Goal: Task Accomplishment & Management: Use online tool/utility

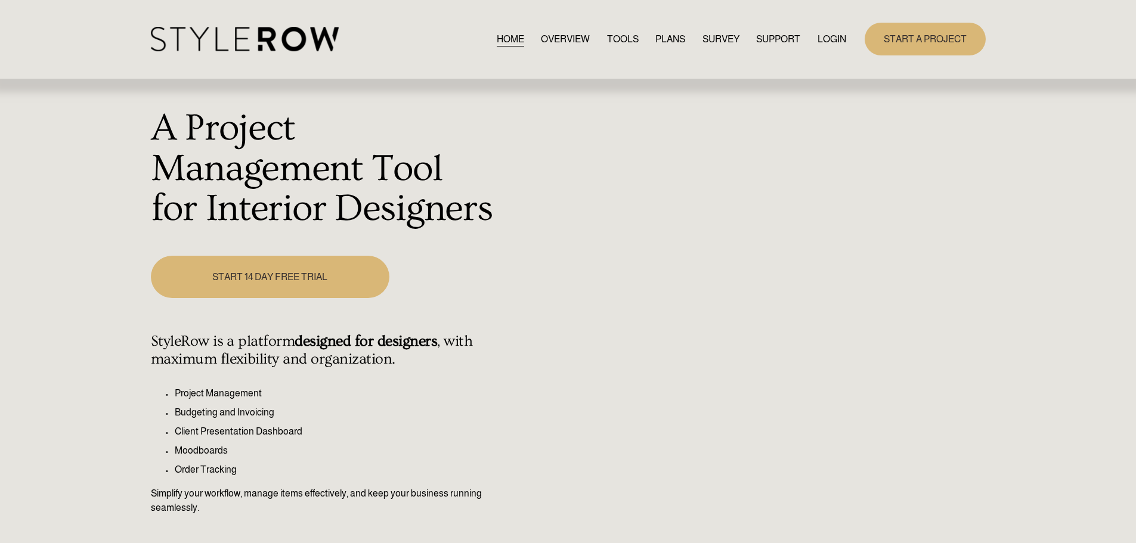
click at [833, 38] on link "LOGIN" at bounding box center [831, 39] width 29 height 16
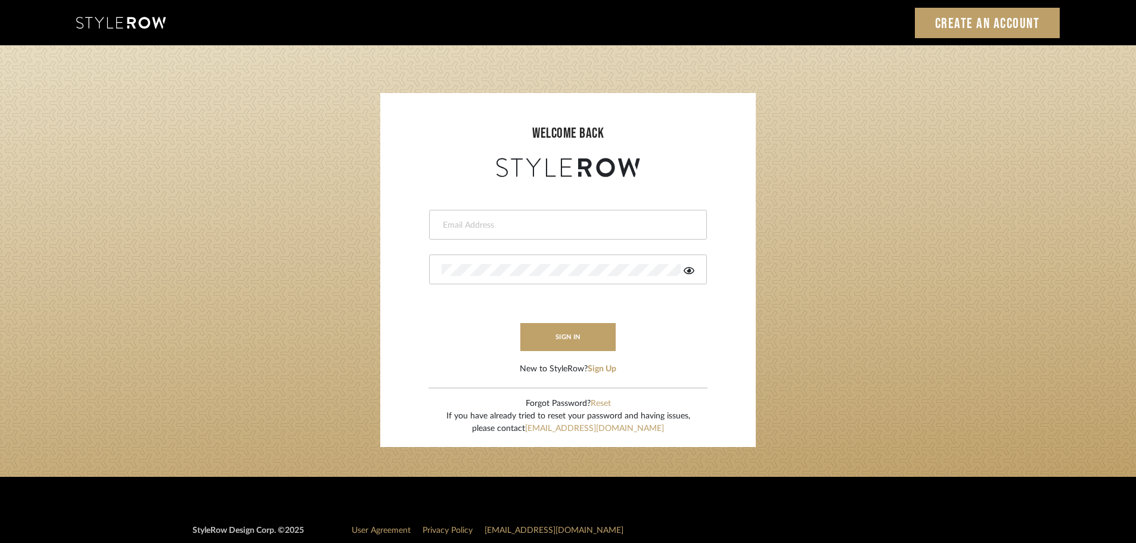
click at [482, 226] on input "email" at bounding box center [567, 225] width 250 height 12
type input "persimmon.design@outlook.com"
click at [588, 336] on button "sign in" at bounding box center [567, 337] width 95 height 28
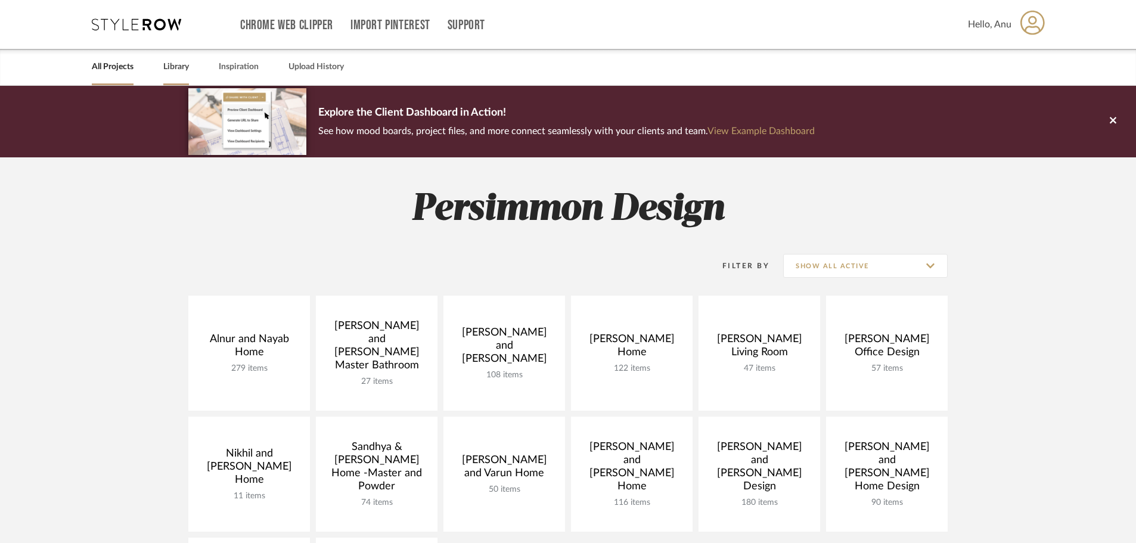
click at [171, 67] on link "Library" at bounding box center [176, 67] width 26 height 16
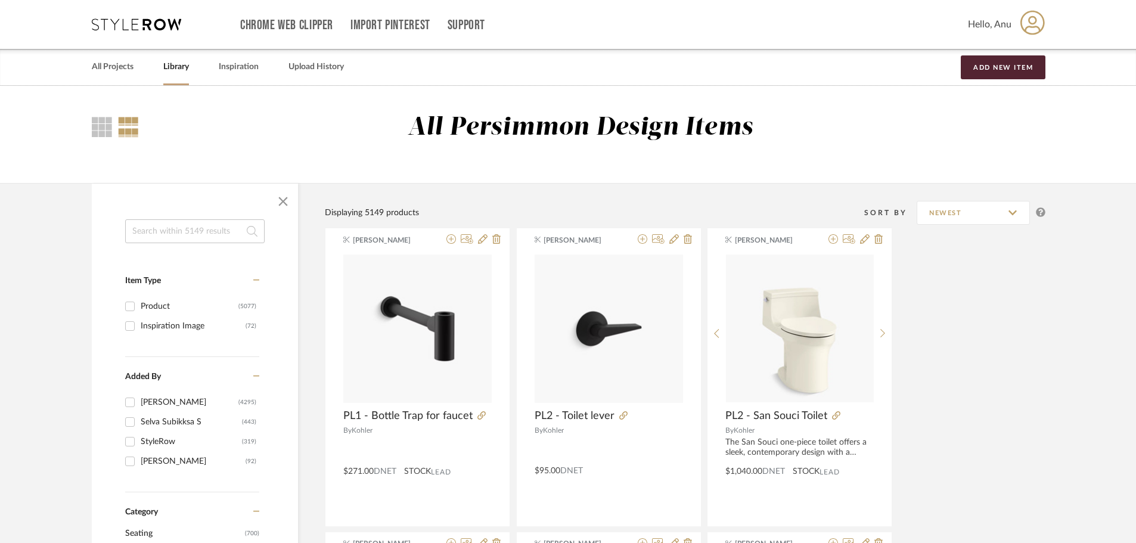
click at [139, 231] on input at bounding box center [194, 231] width 139 height 24
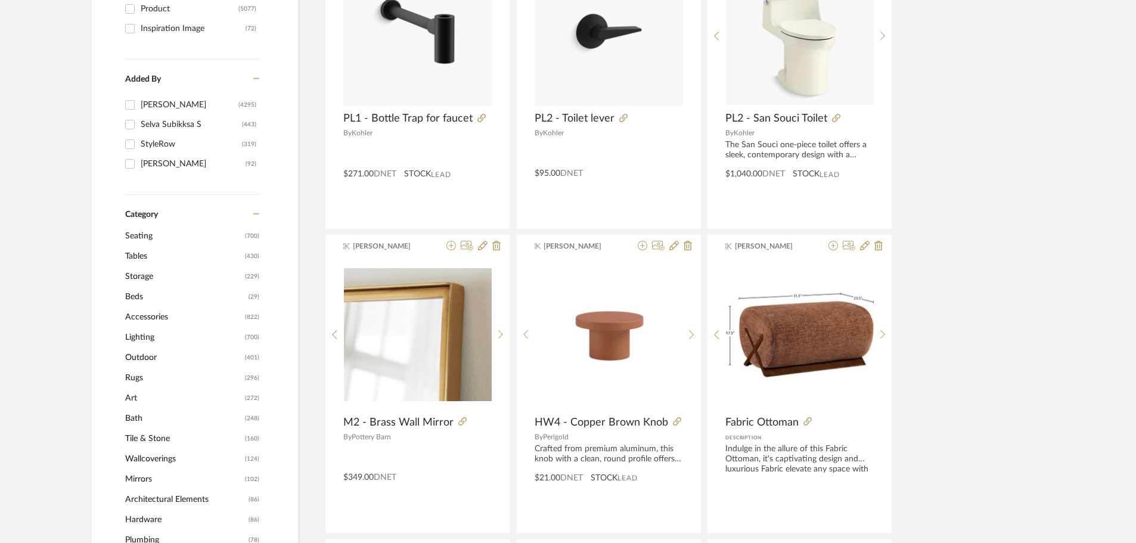
scroll to position [298, 0]
click at [141, 339] on span "Lighting" at bounding box center [183, 337] width 117 height 20
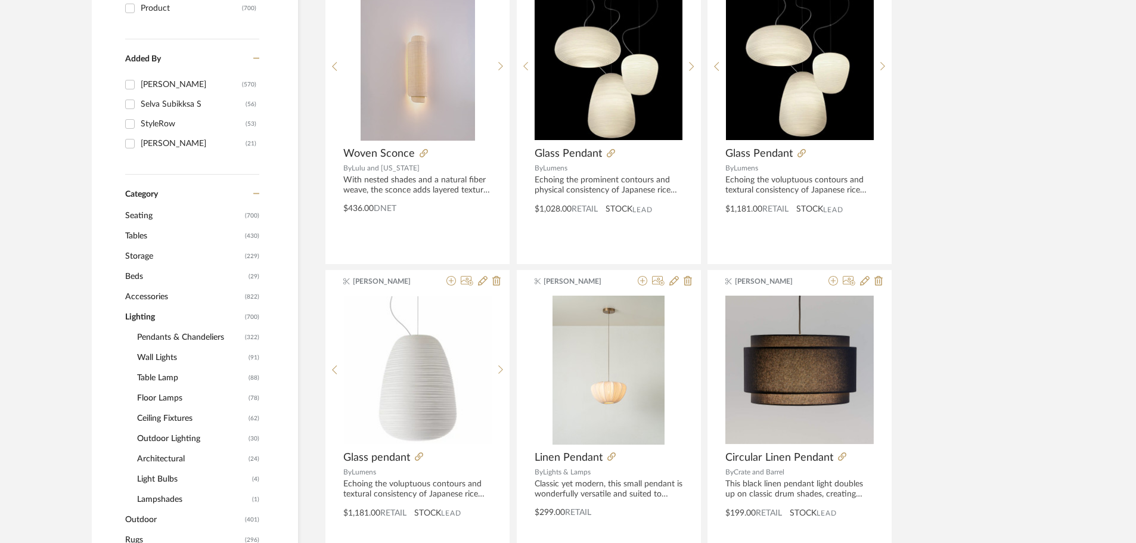
click at [159, 341] on span "Pendants & Chandeliers" at bounding box center [189, 337] width 105 height 20
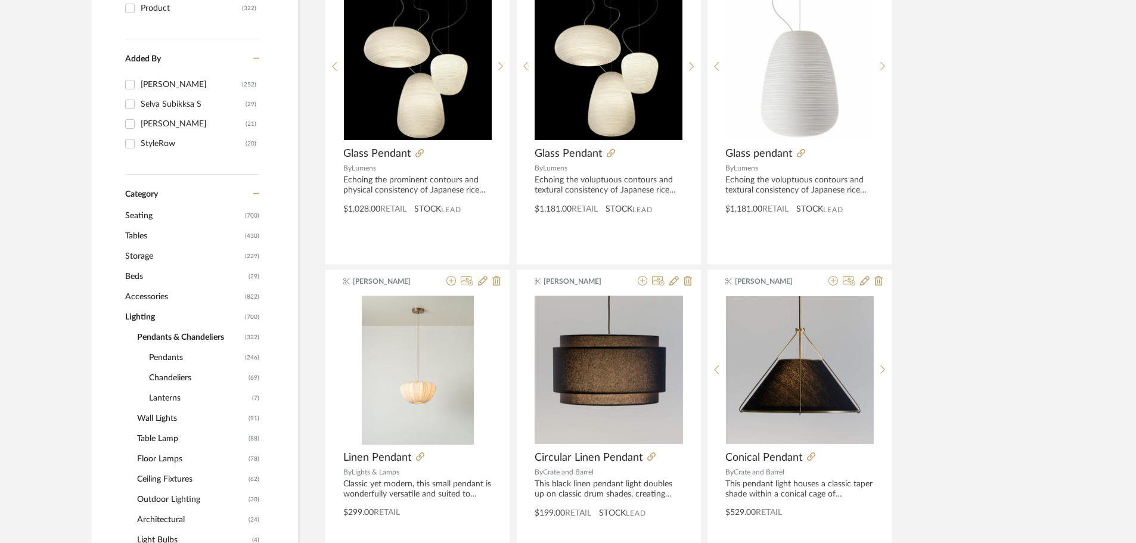
click at [161, 354] on span "Pendants" at bounding box center [195, 358] width 93 height 20
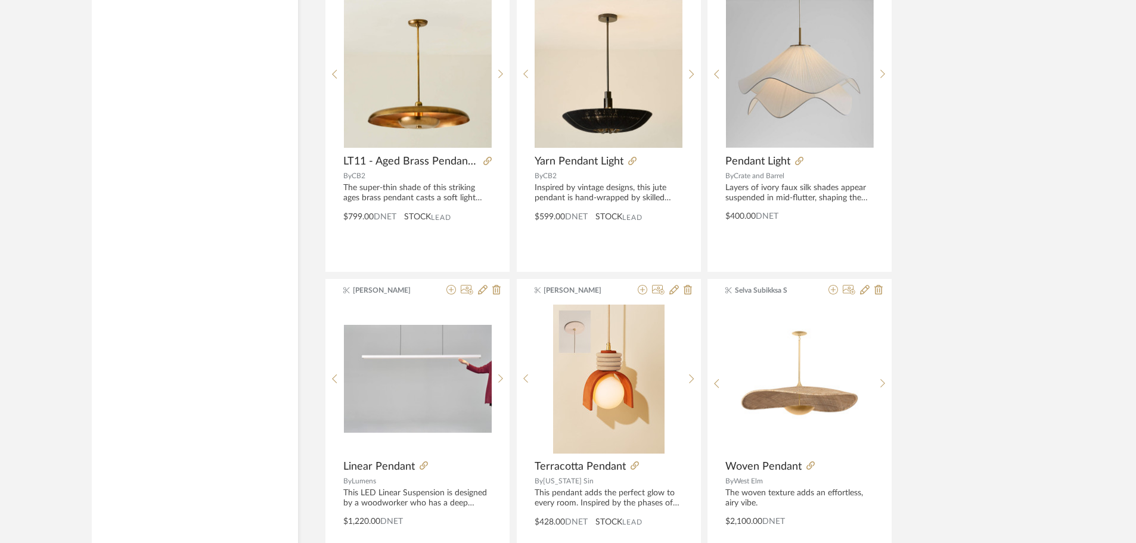
scroll to position [3517, 0]
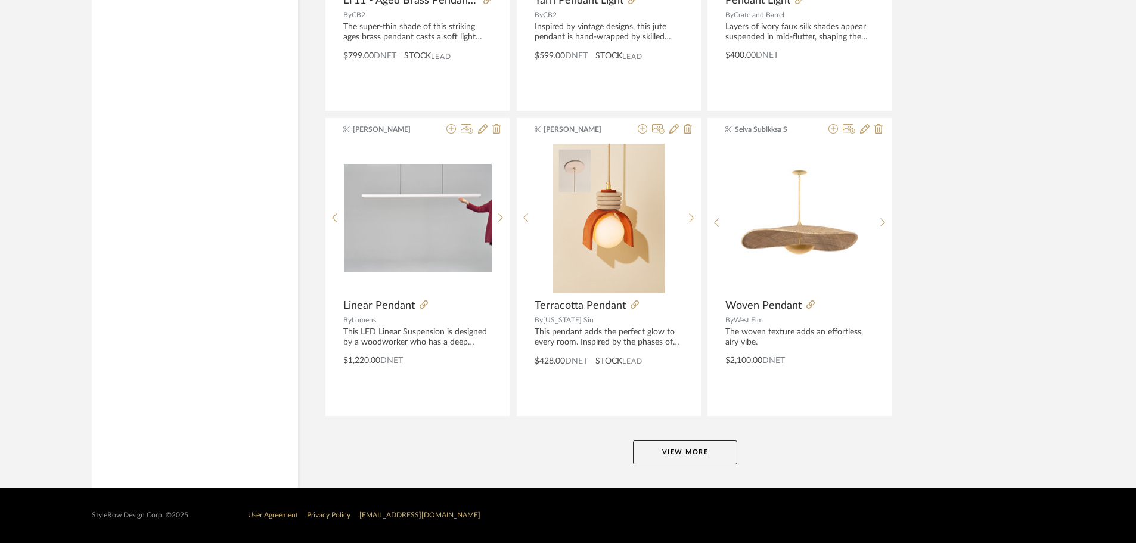
click at [664, 453] on button "View More" at bounding box center [685, 453] width 104 height 24
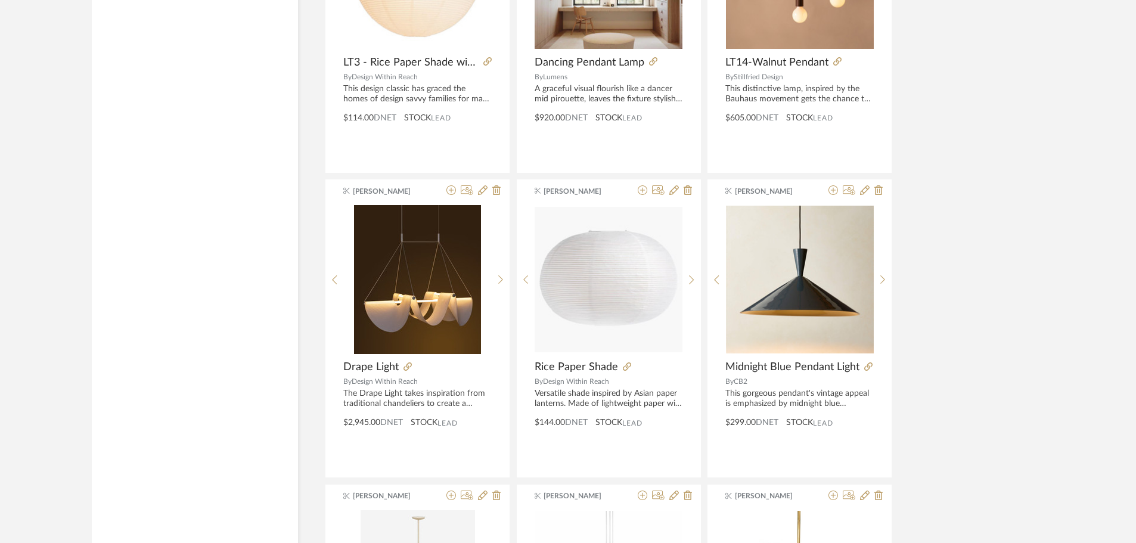
scroll to position [5842, 0]
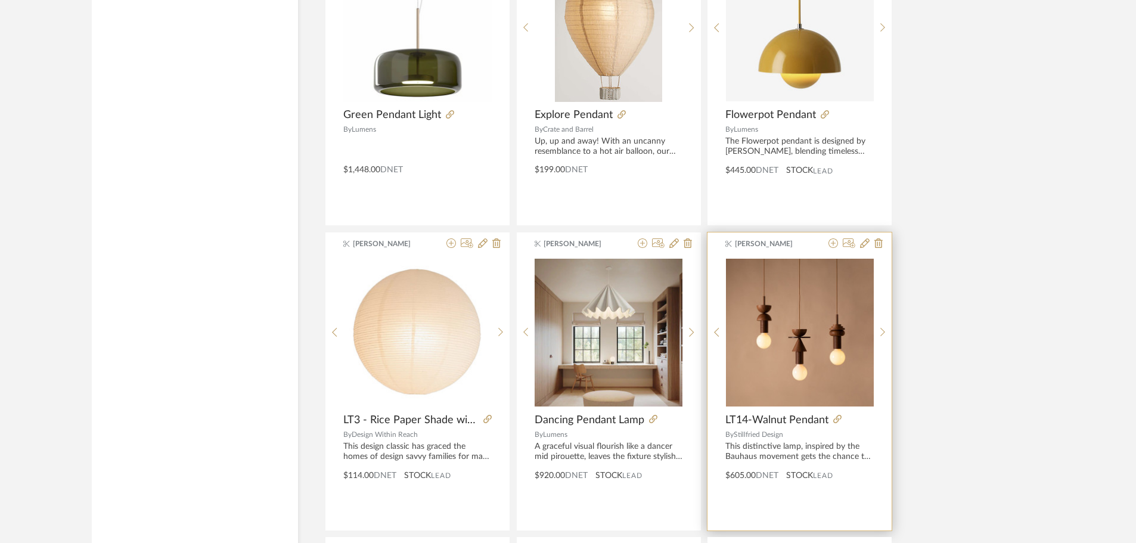
click at [740, 421] on span "LT14-Walnut Pendant" at bounding box center [777, 420] width 103 height 13
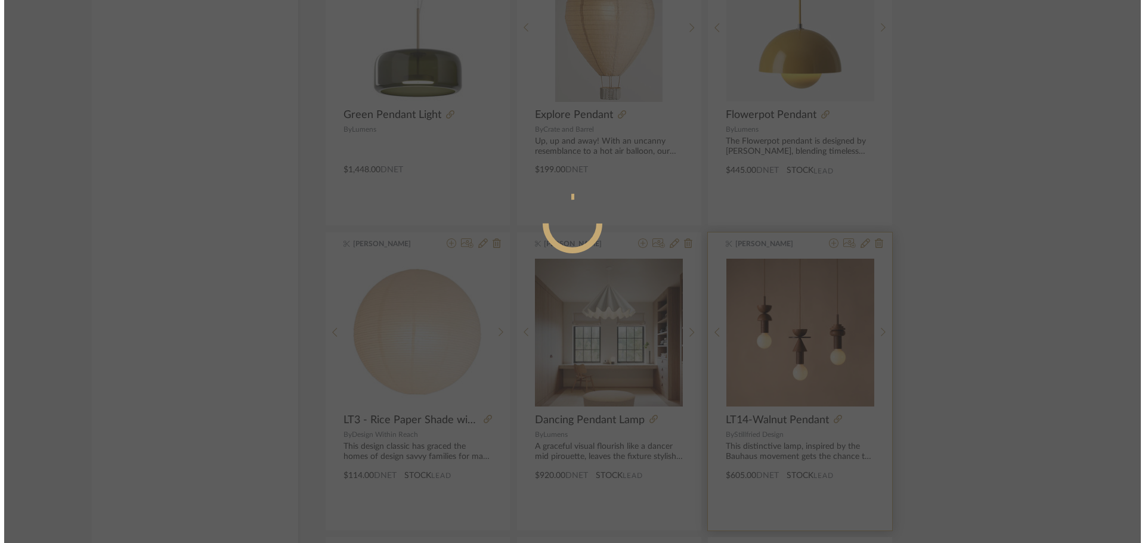
scroll to position [0, 0]
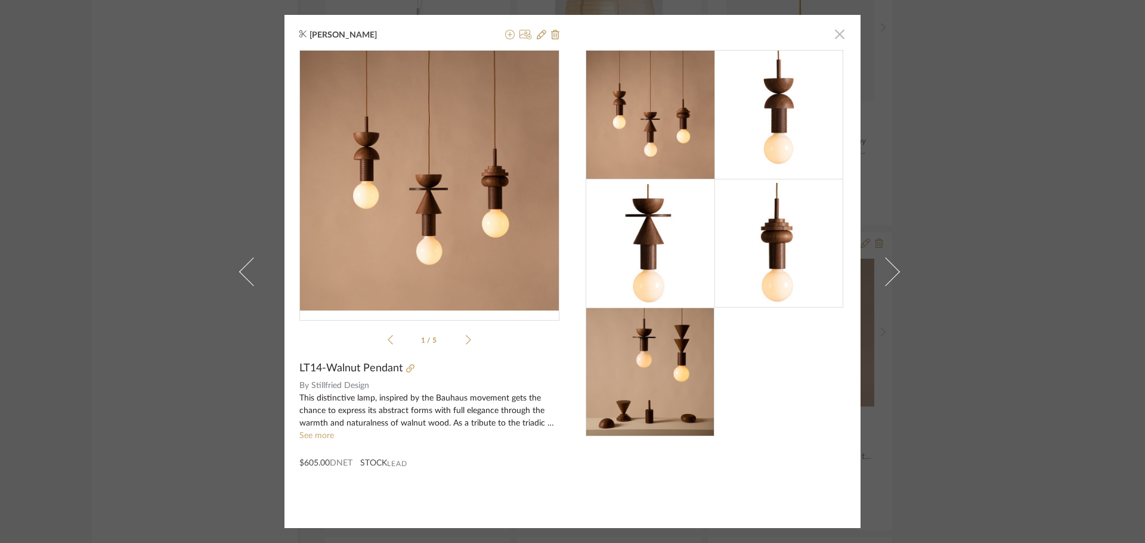
click at [837, 32] on span "button" at bounding box center [839, 34] width 24 height 24
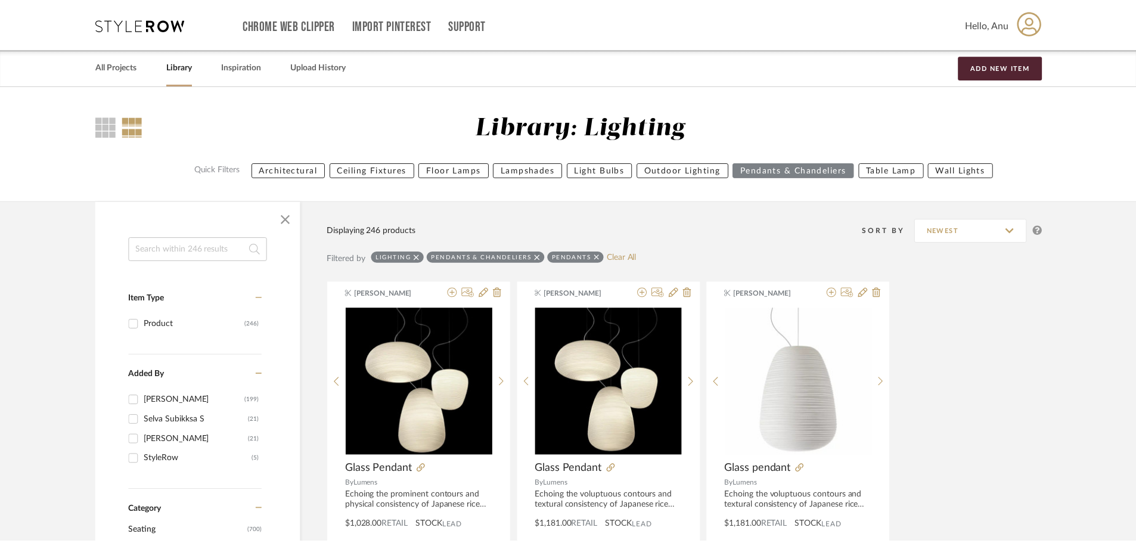
scroll to position [5842, 0]
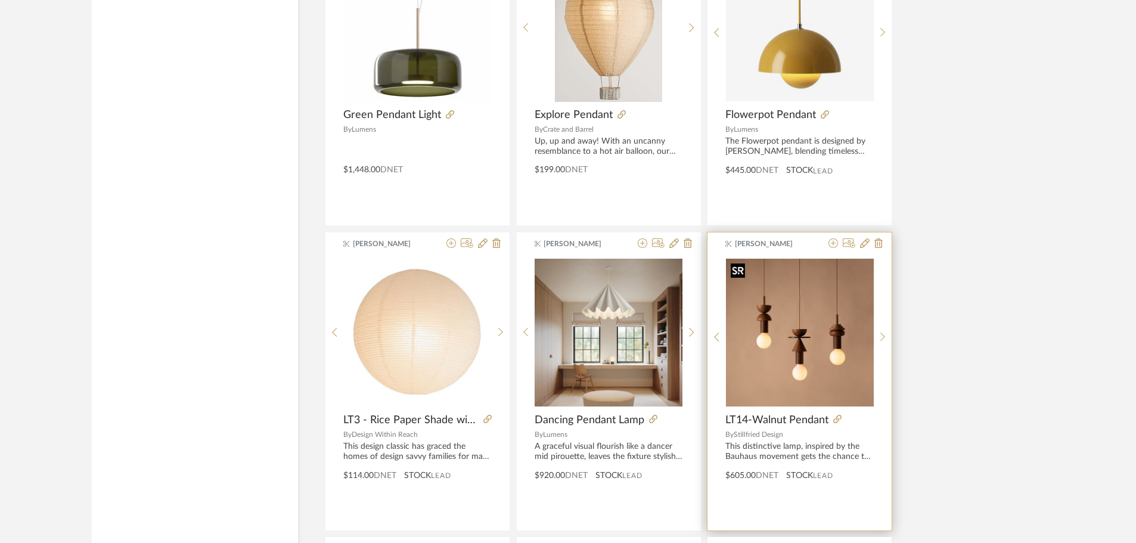
click at [790, 340] on img "0" at bounding box center [800, 333] width 148 height 148
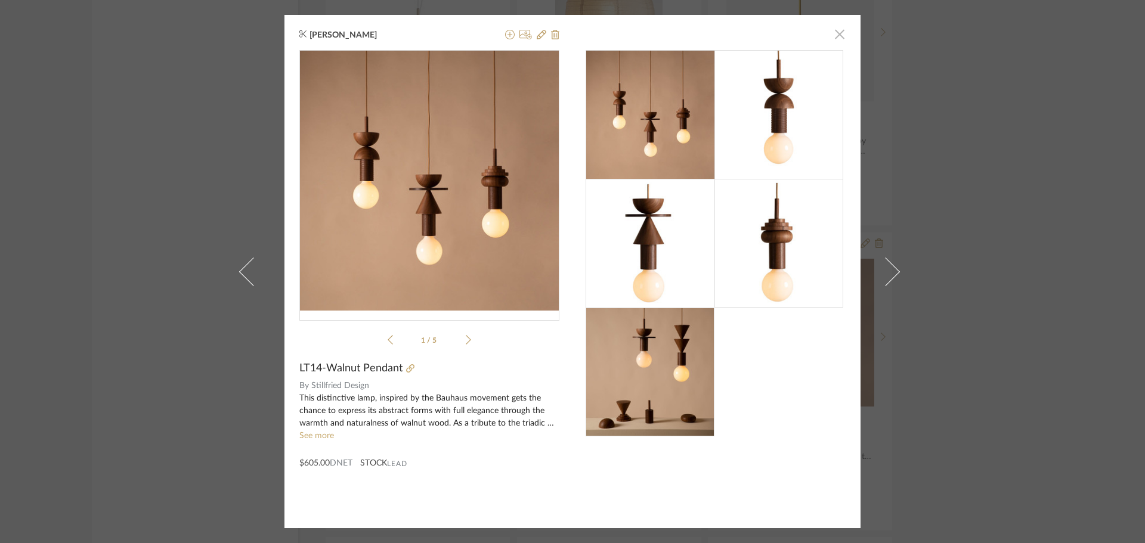
click at [831, 33] on span "button" at bounding box center [839, 34] width 24 height 24
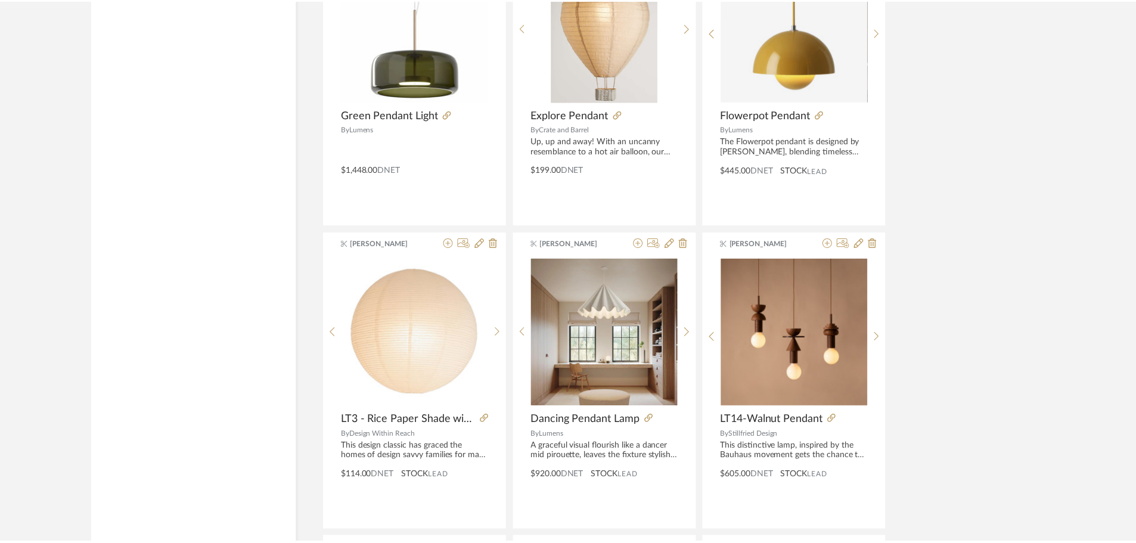
scroll to position [5842, 0]
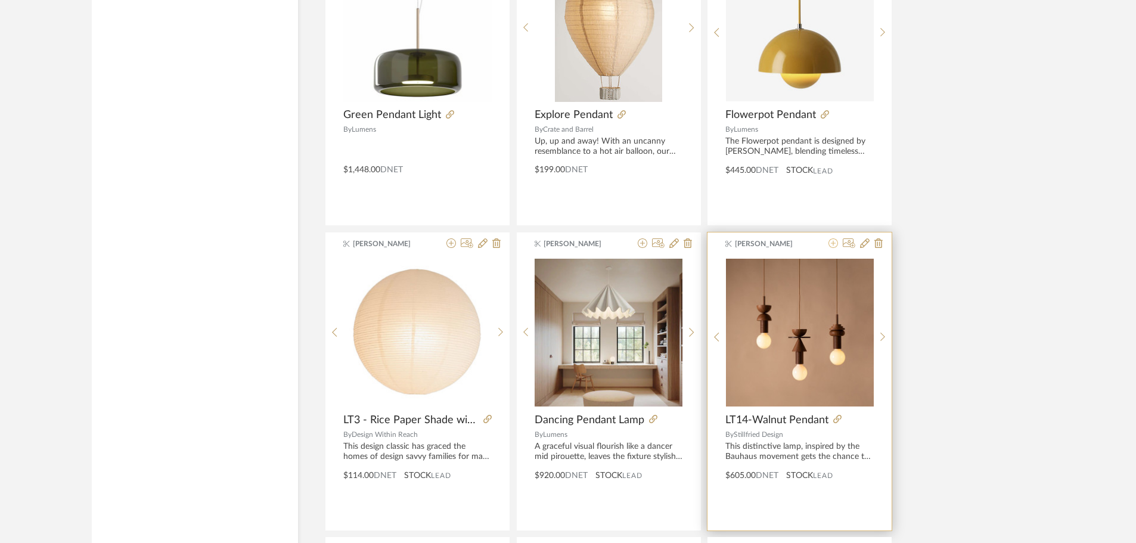
click at [834, 245] on icon at bounding box center [834, 243] width 10 height 10
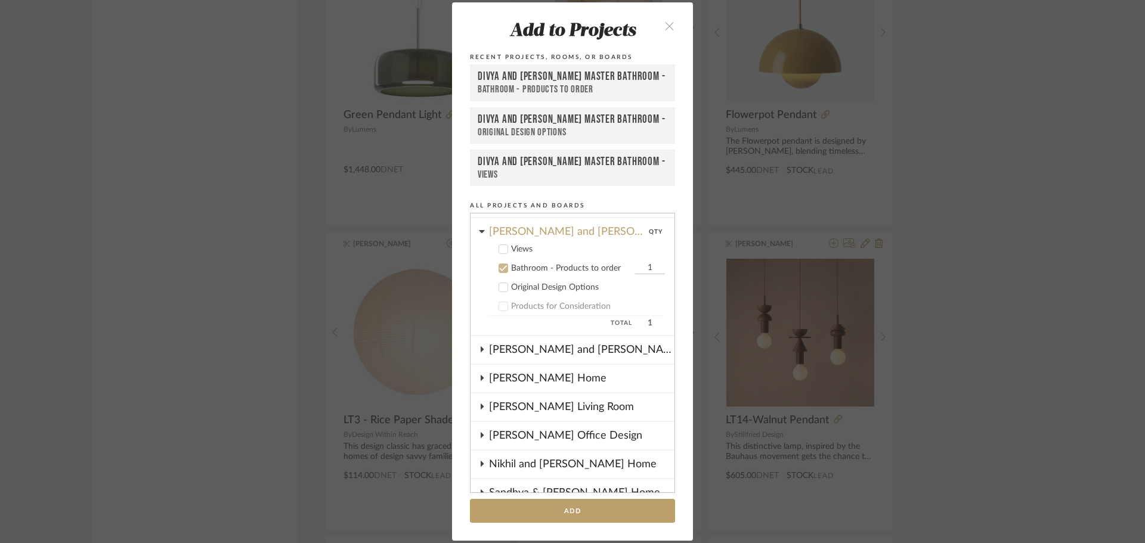
scroll to position [0, 0]
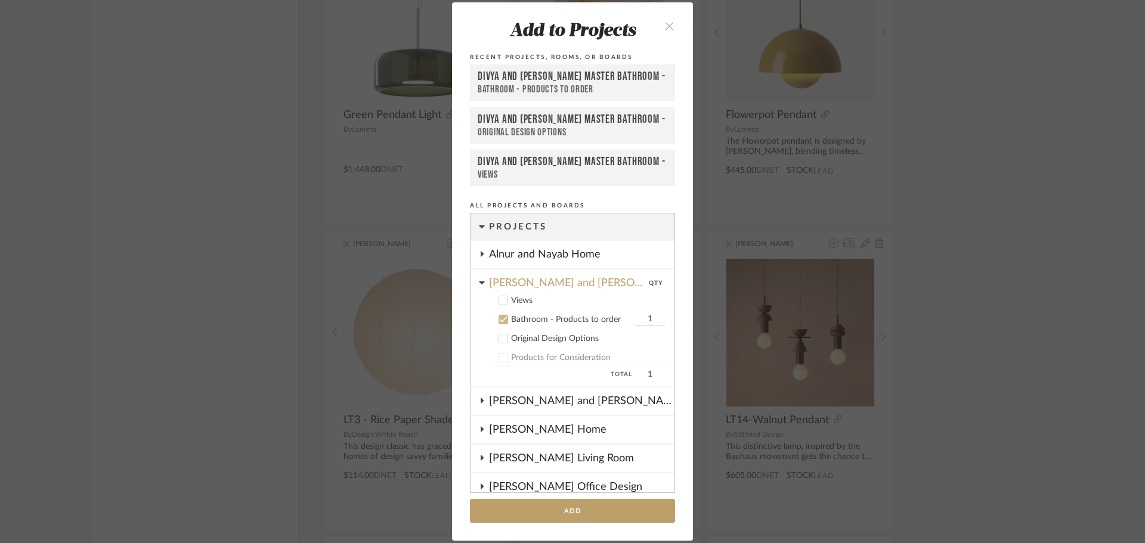
click at [502, 320] on icon at bounding box center [503, 319] width 8 height 8
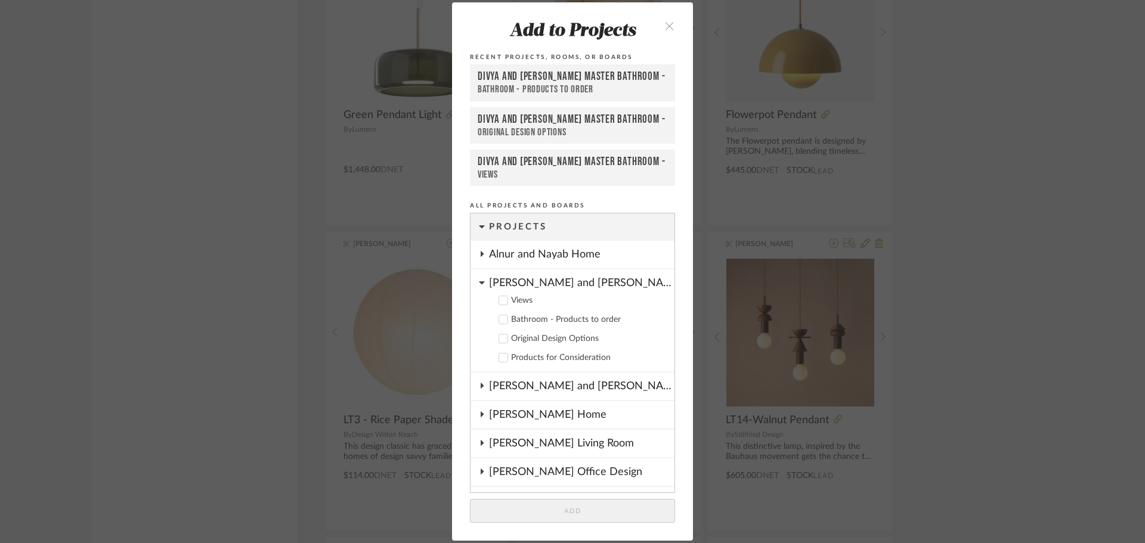
click at [479, 276] on button at bounding box center [482, 283] width 6 height 14
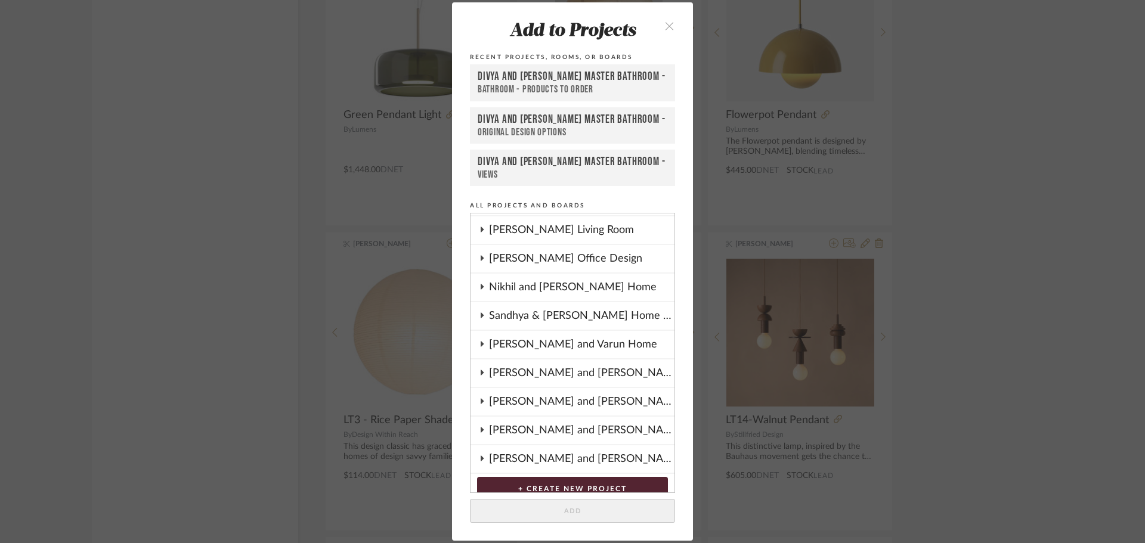
scroll to position [150, 0]
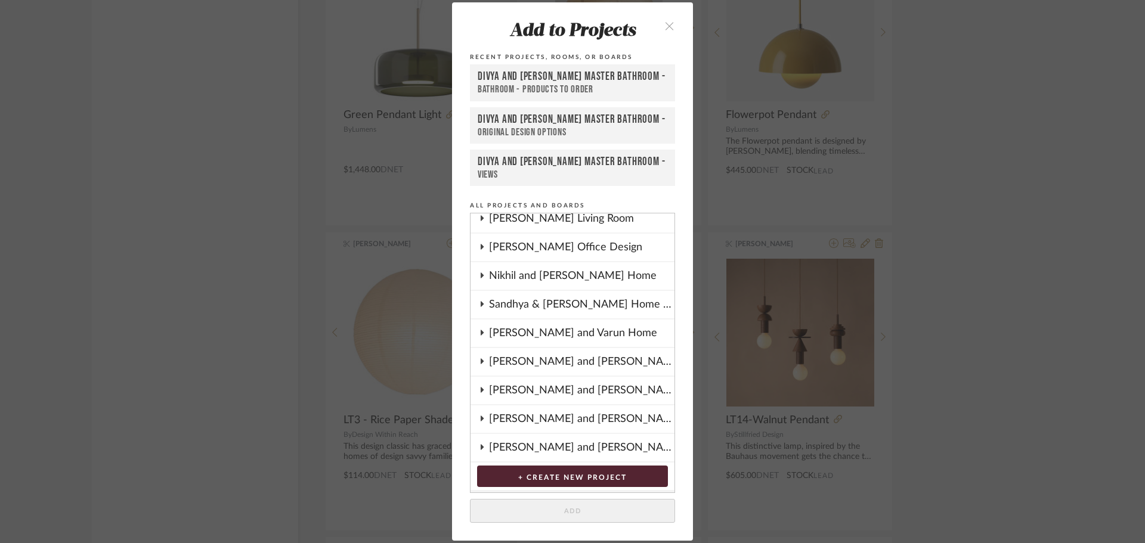
click at [479, 357] on fa-icon at bounding box center [482, 362] width 6 height 10
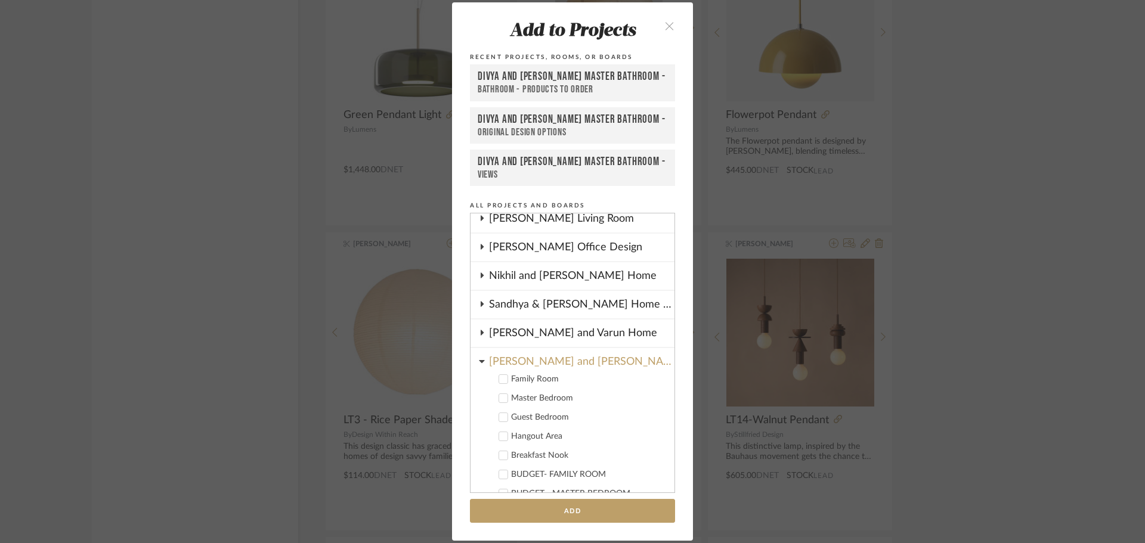
click at [500, 381] on icon at bounding box center [504, 379] width 8 height 6
type input "2"
click at [540, 506] on button "Add" at bounding box center [572, 511] width 205 height 24
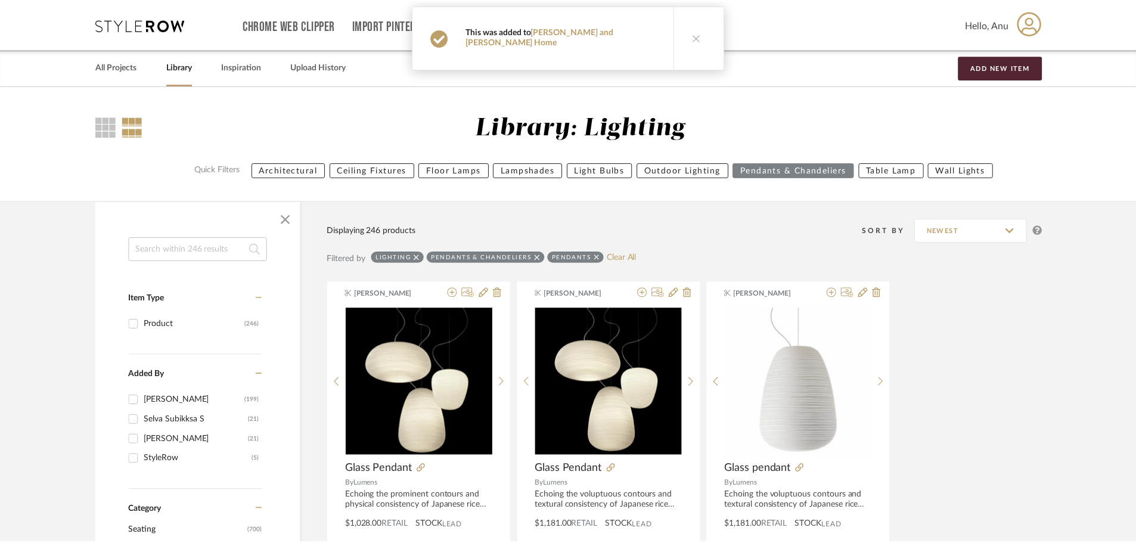
scroll to position [5842, 0]
